Goal: Find specific page/section: Find specific page/section

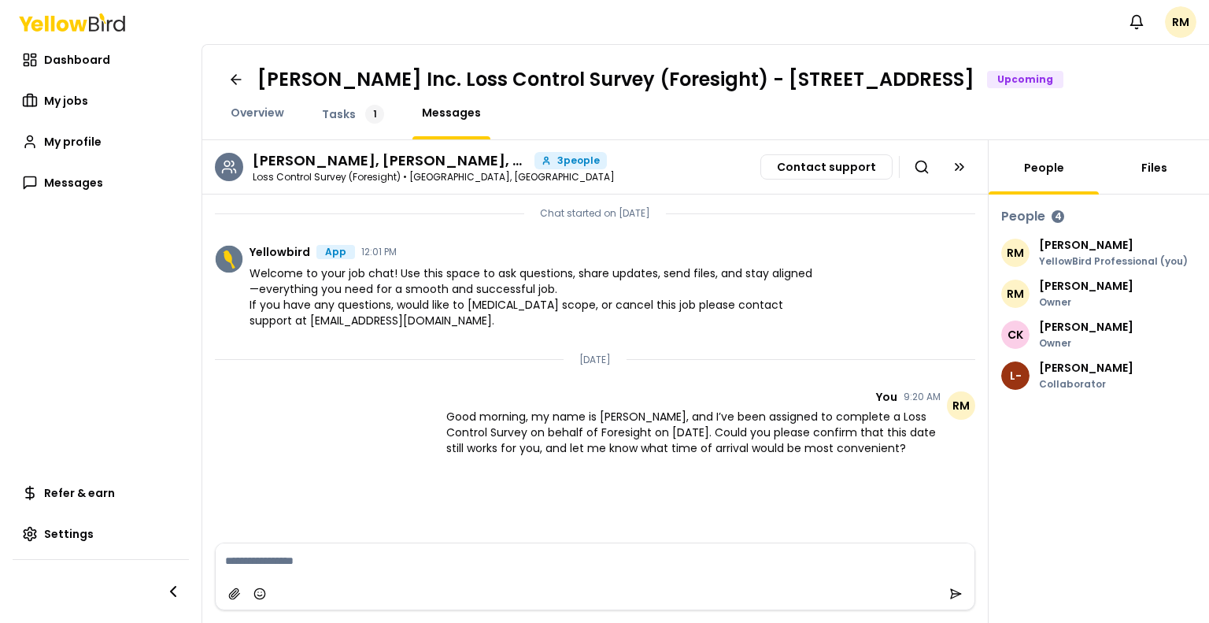
click at [1155, 176] on link "Files" at bounding box center [1154, 168] width 45 height 16
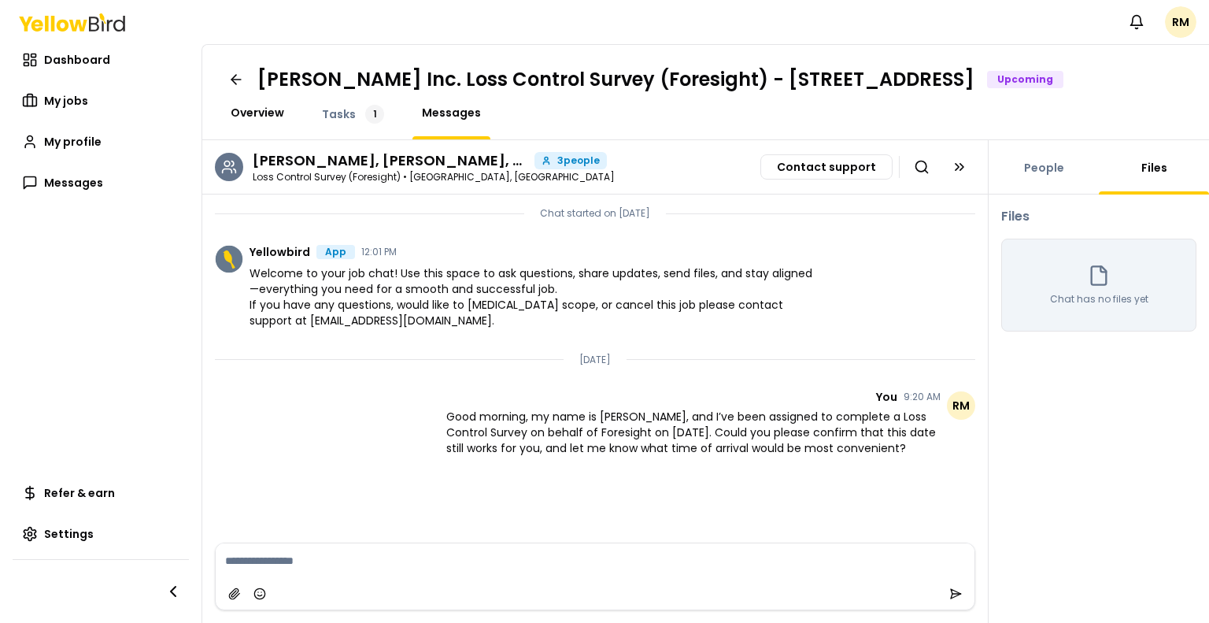
click at [274, 120] on span "Overview" at bounding box center [258, 113] width 54 height 16
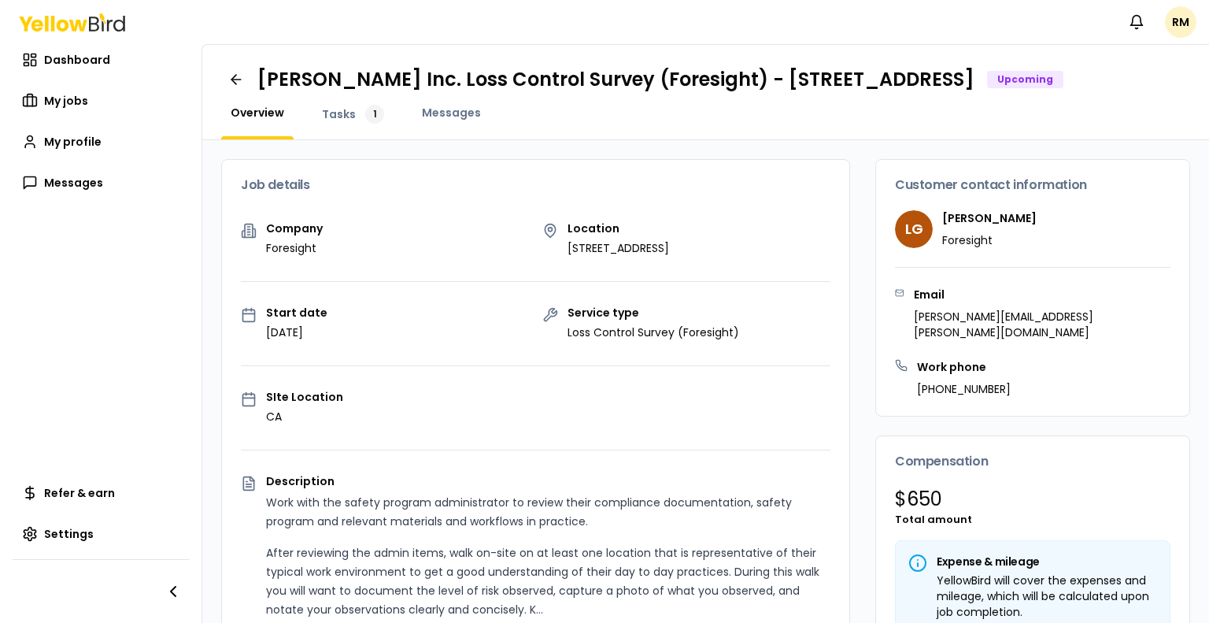
scroll to position [236, 0]
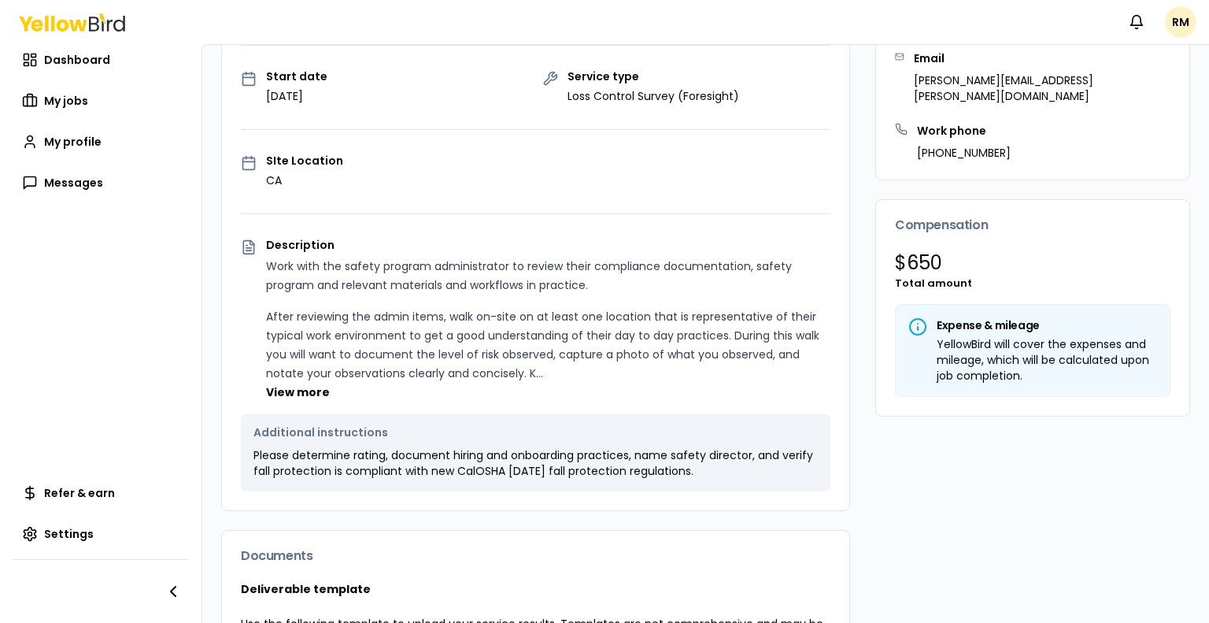
click at [908, 329] on icon at bounding box center [917, 326] width 19 height 19
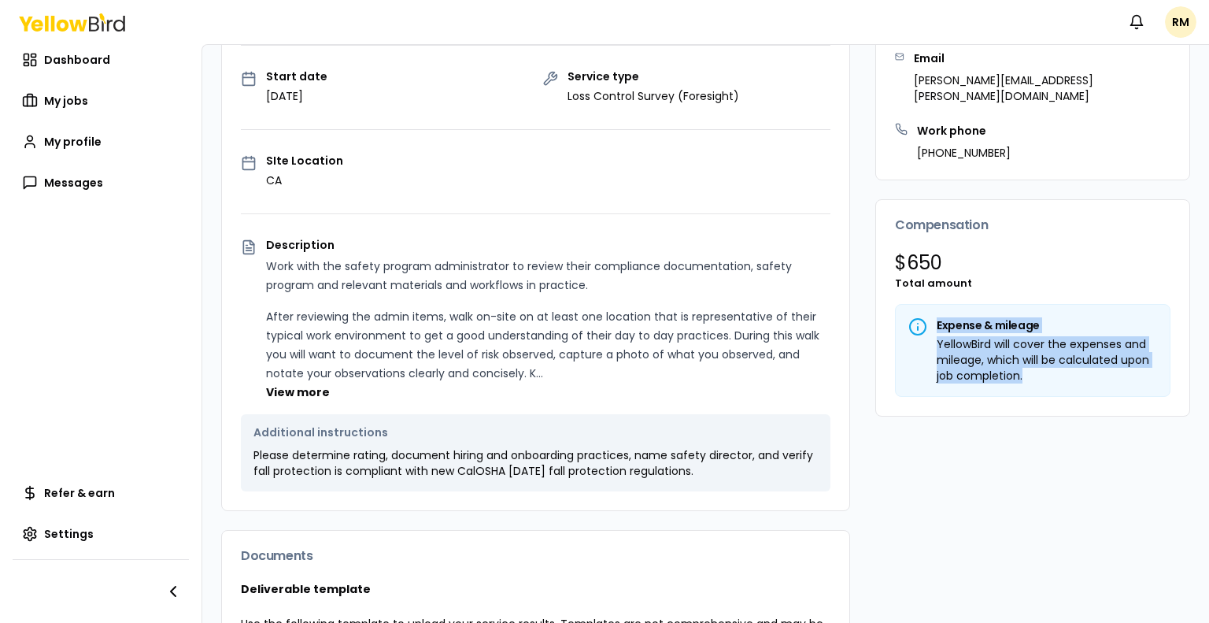
drag, startPoint x: 1014, startPoint y: 379, endPoint x: 925, endPoint y: 329, distance: 101.8
click at [925, 329] on div "Expense & mileage YellowBird will cover the expenses and mileage, which will be…" at bounding box center [1032, 350] width 275 height 93
copy div "Expense & mileage YellowBird will cover the expenses and mileage, which will be…"
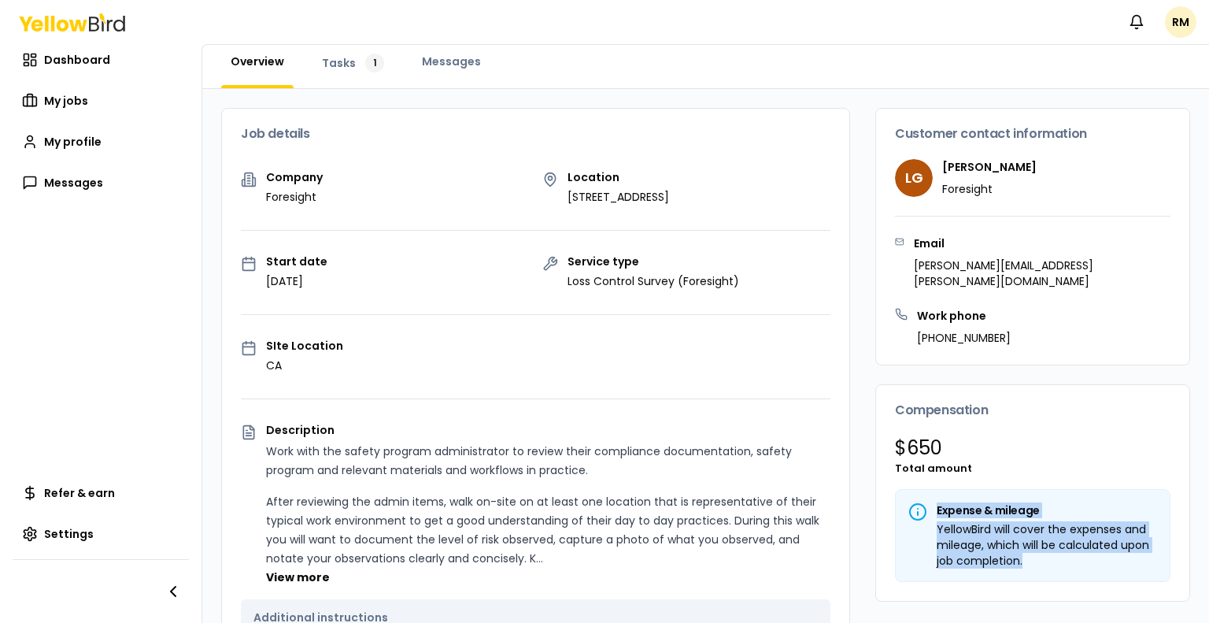
scroll to position [79, 0]
